Goal: Task Accomplishment & Management: Manage account settings

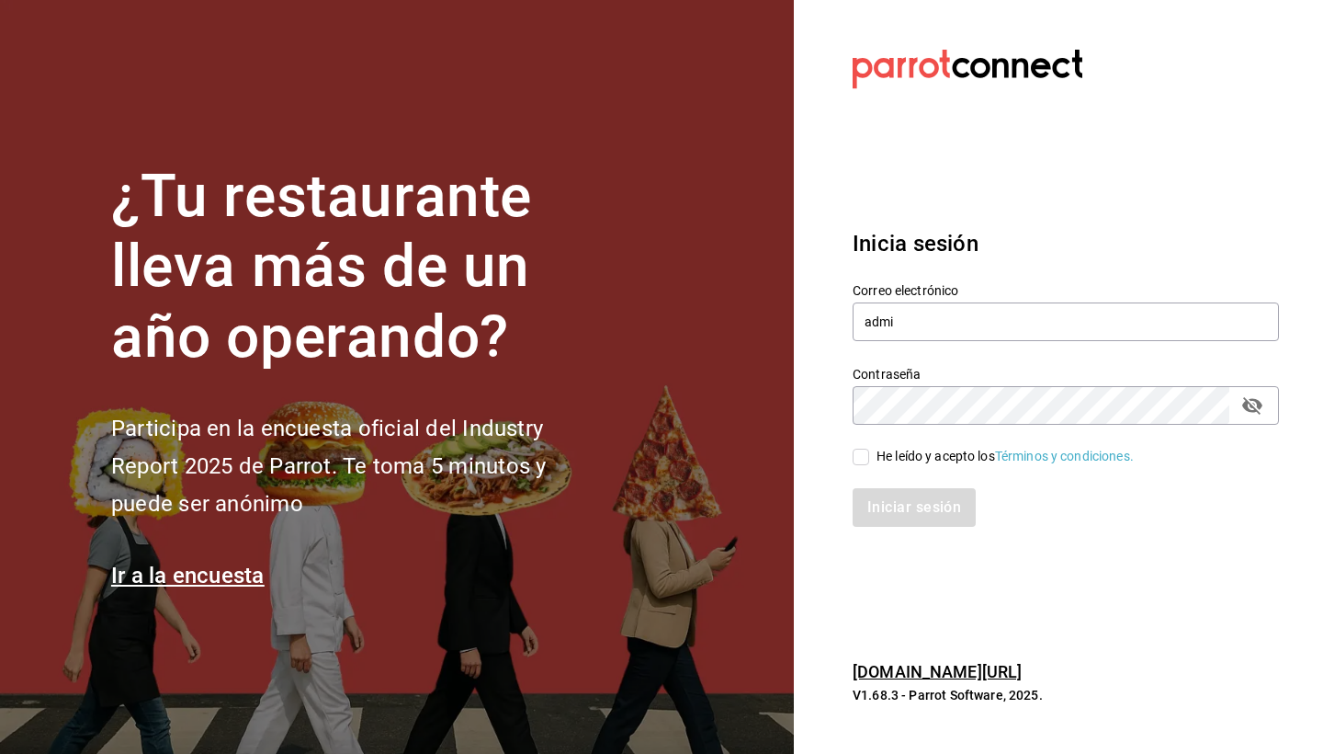
type input "admin"
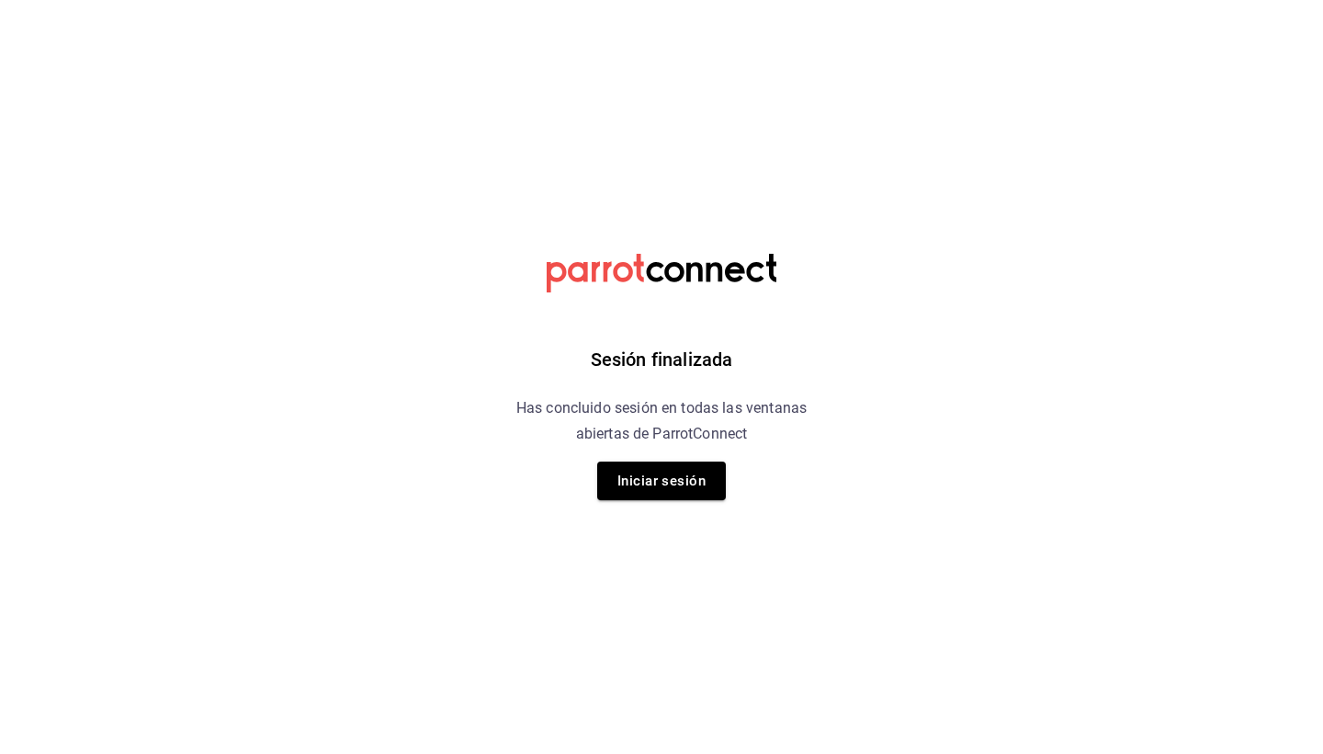
click at [697, 504] on div "Sesión finalizada Has concluido sesión en todas las ventanas abiertas de Parrot…" at bounding box center [662, 377] width 464 height 754
click at [691, 484] on button "Iniciar sesión" at bounding box center [661, 480] width 129 height 39
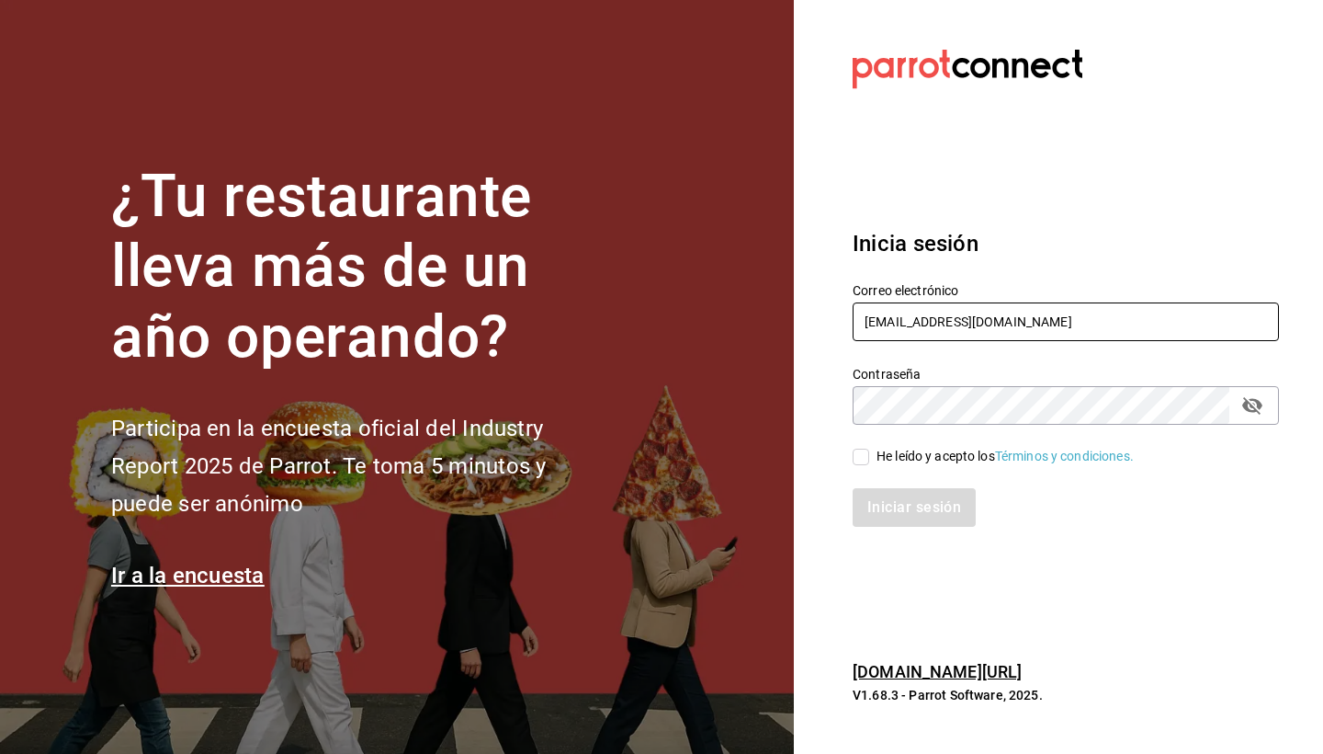
type input "[EMAIL_ADDRESS][DOMAIN_NAME]"
click at [866, 457] on input "He leído y acepto los Términos y condiciones." at bounding box center [861, 456] width 17 height 17
checkbox input "true"
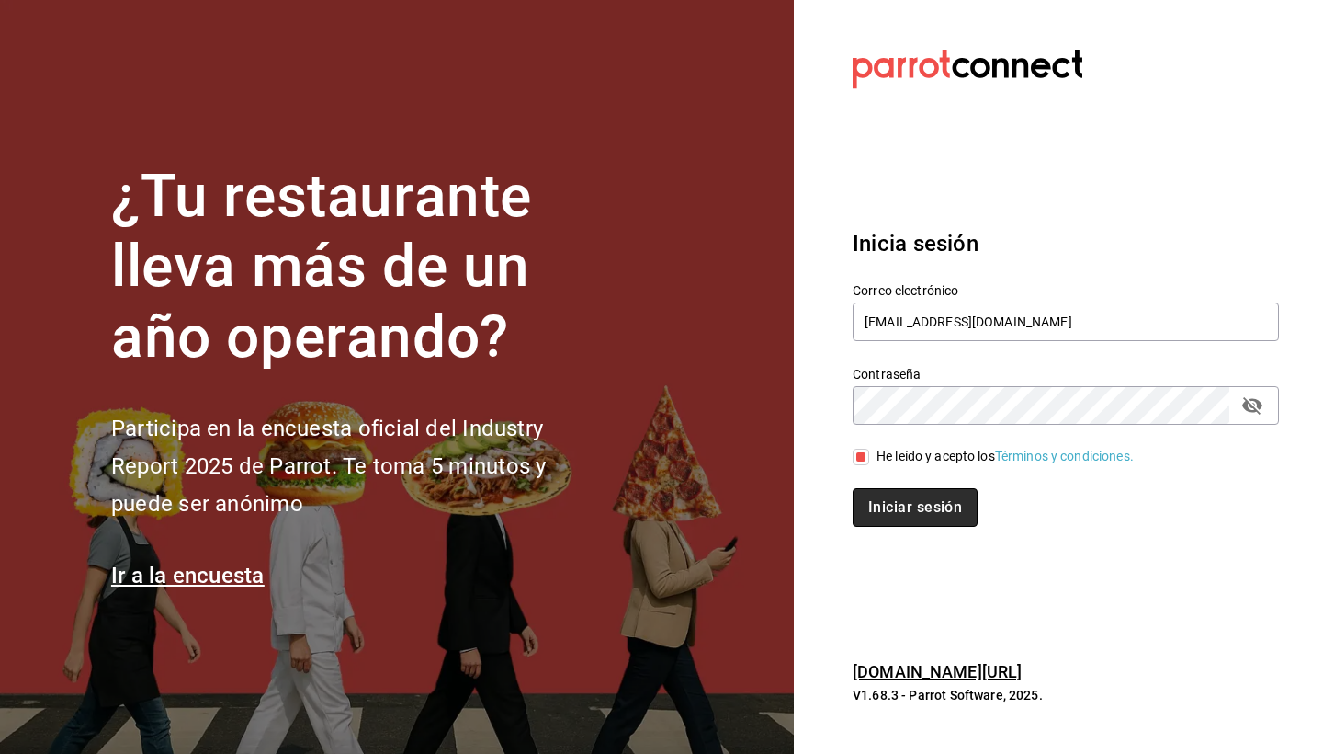
click at [906, 504] on button "Iniciar sesión" at bounding box center [915, 507] width 125 height 39
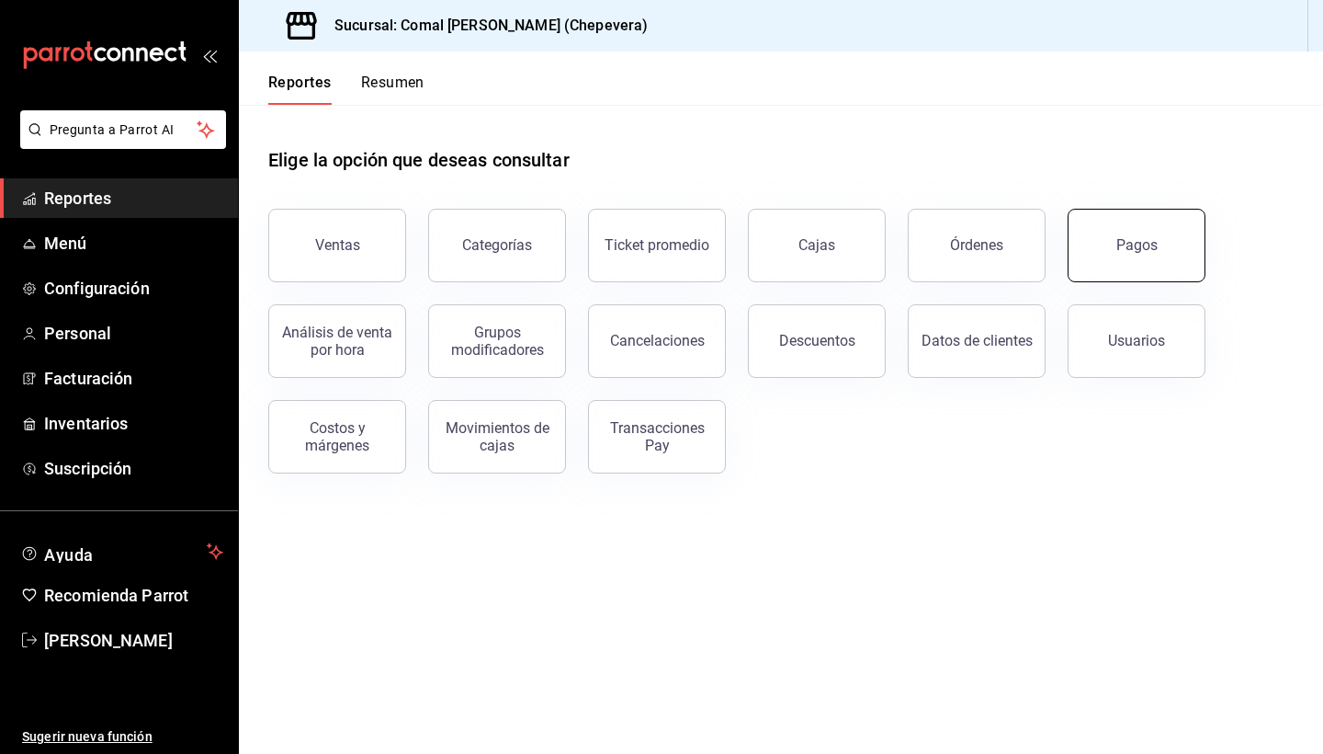
click at [1102, 268] on button "Pagos" at bounding box center [1137, 246] width 138 height 74
